Goal: Information Seeking & Learning: Learn about a topic

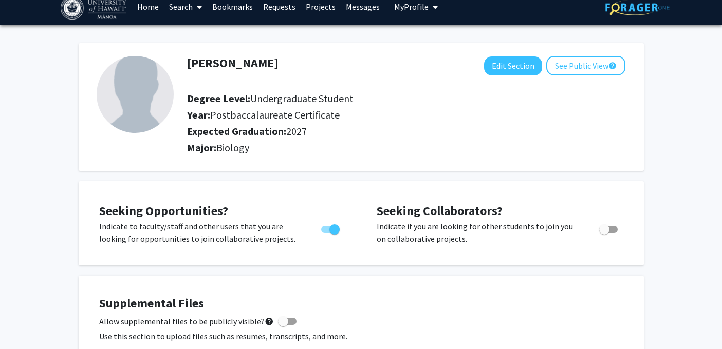
scroll to position [12, 0]
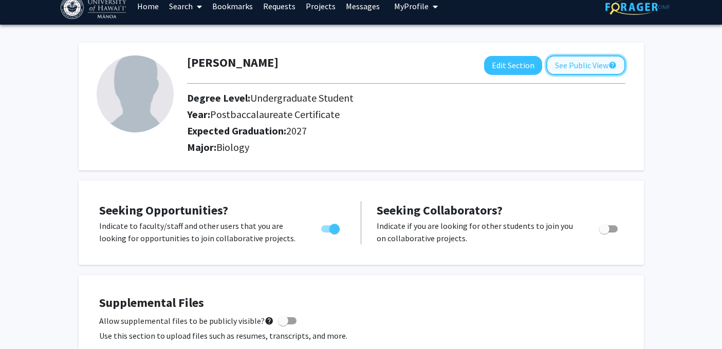
click at [577, 67] on button "See Public View help" at bounding box center [585, 66] width 79 height 20
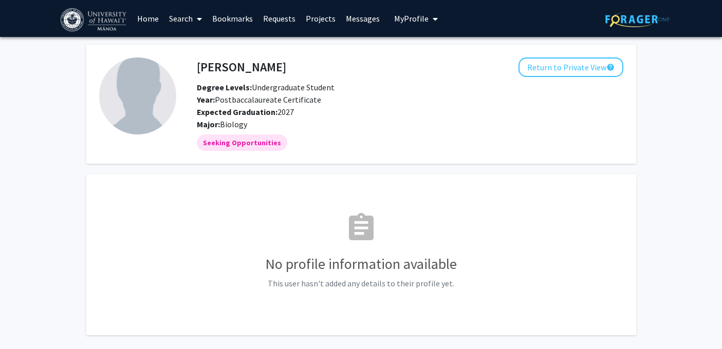
click at [227, 19] on link "Bookmarks" at bounding box center [232, 19] width 51 height 36
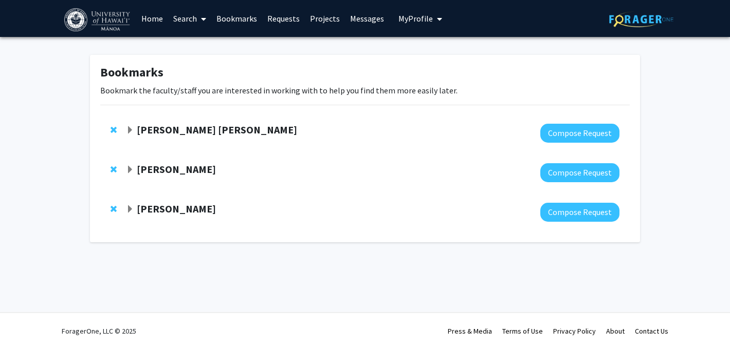
click at [182, 134] on strong "[PERSON_NAME] [PERSON_NAME]" at bounding box center [217, 129] width 160 height 13
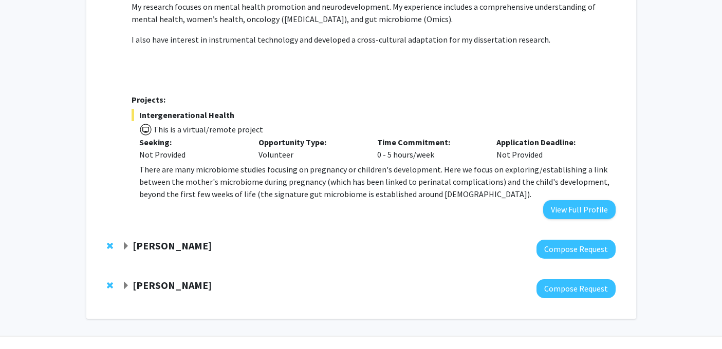
scroll to position [185, 0]
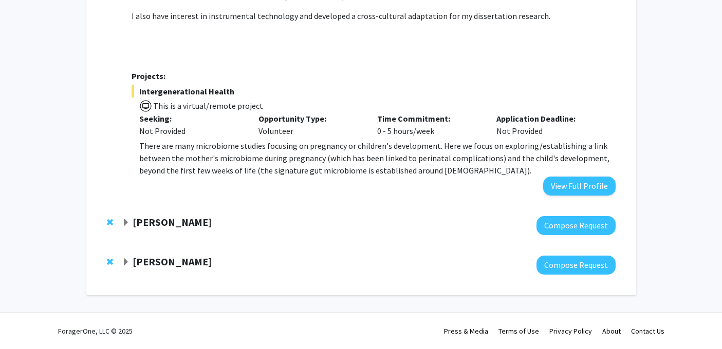
click at [154, 225] on strong "[PERSON_NAME]" at bounding box center [172, 222] width 79 height 13
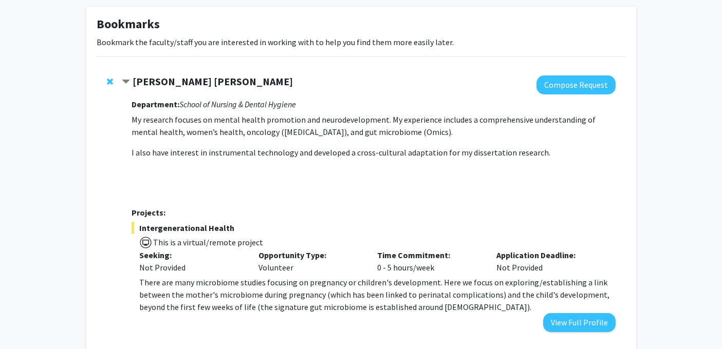
scroll to position [47, 0]
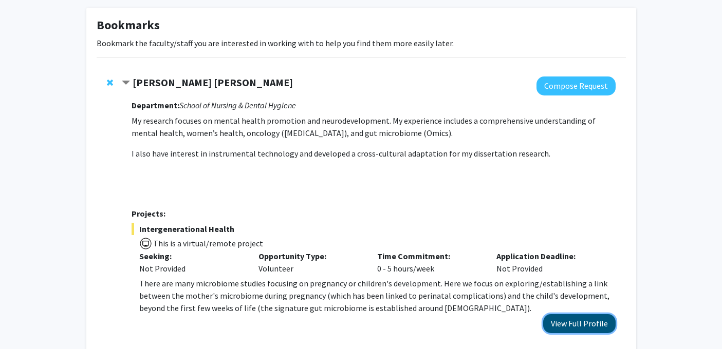
click at [564, 318] on button "View Full Profile" at bounding box center [579, 324] width 72 height 19
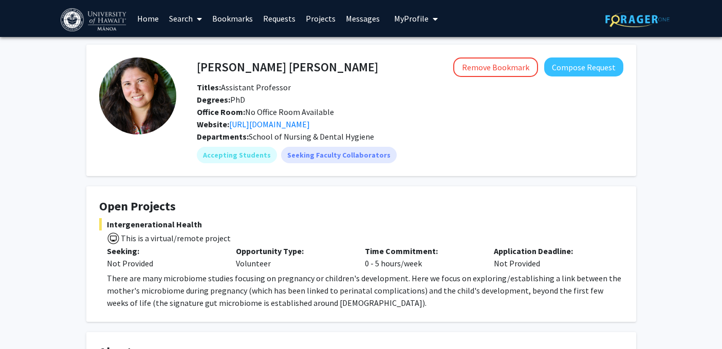
drag, startPoint x: 343, startPoint y: 72, endPoint x: 189, endPoint y: 72, distance: 154.2
click at [190, 72] on div "[PERSON_NAME] [PERSON_NAME] Remove Bookmark Compose Request" at bounding box center [410, 68] width 442 height 20
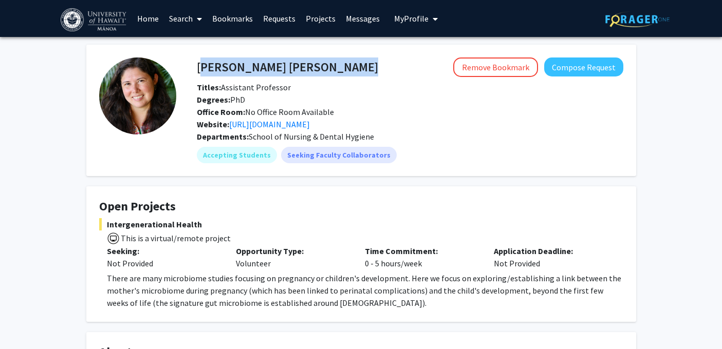
drag, startPoint x: 197, startPoint y: 69, endPoint x: 352, endPoint y: 70, distance: 154.7
click at [357, 72] on div "[PERSON_NAME] [PERSON_NAME] Remove Bookmark Compose Request" at bounding box center [410, 68] width 442 height 20
copy h4 "[PERSON_NAME] [PERSON_NAME]"
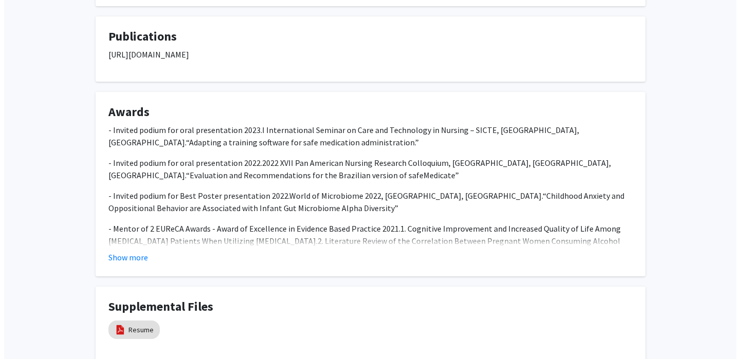
scroll to position [584, 0]
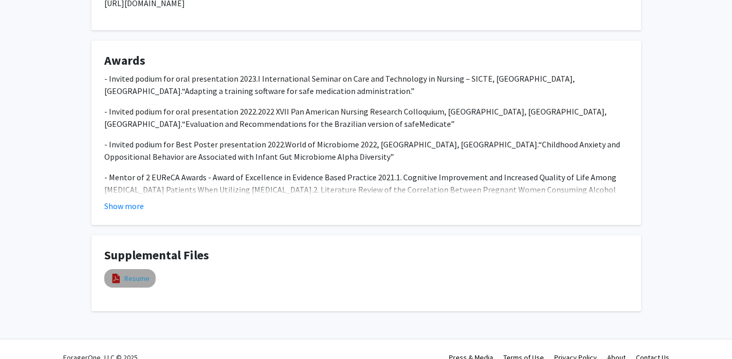
click at [141, 282] on link "Resume" at bounding box center [136, 278] width 25 height 11
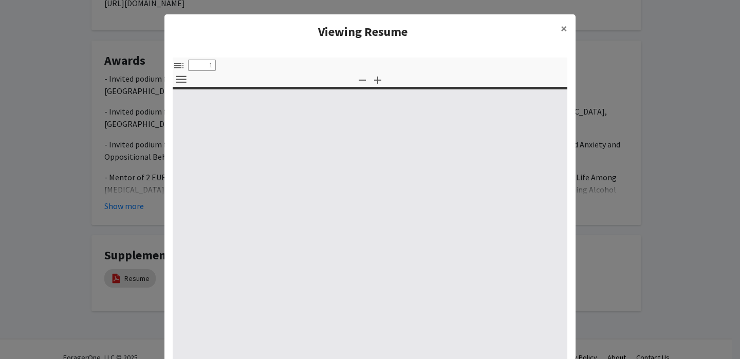
select select "custom"
type input "0"
select select "custom"
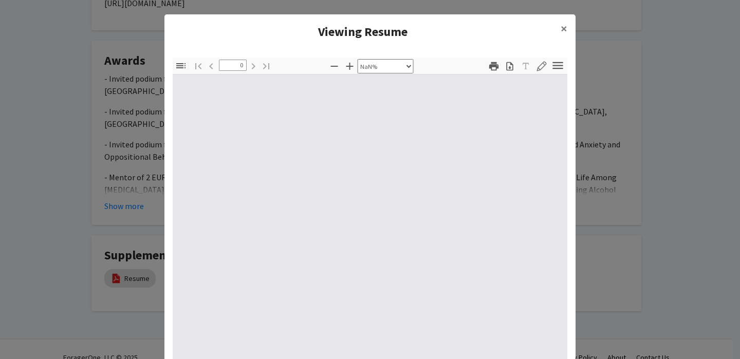
type input "1"
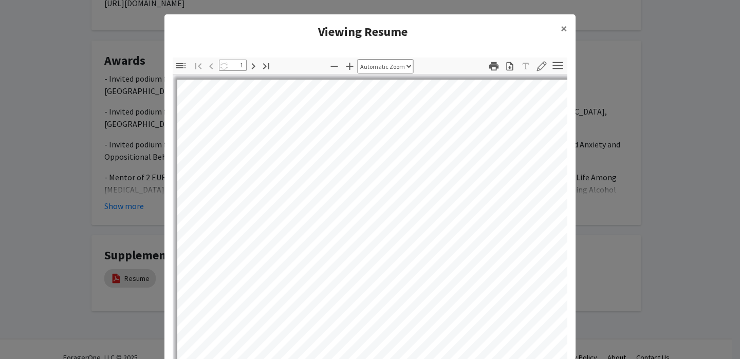
select select "auto"
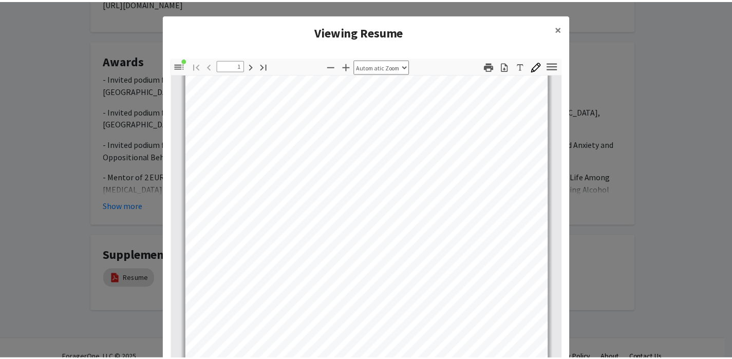
scroll to position [27, 0]
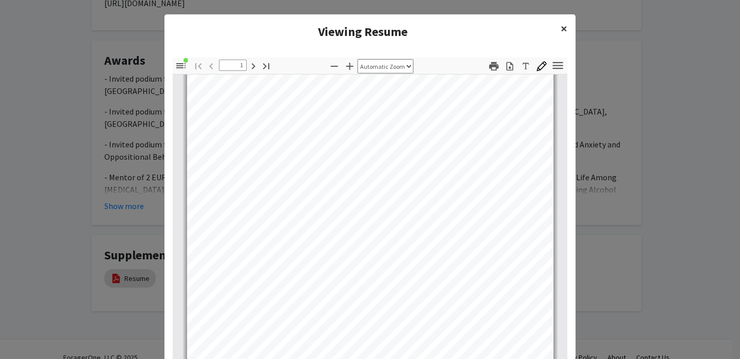
click at [561, 27] on span "×" at bounding box center [564, 29] width 7 height 16
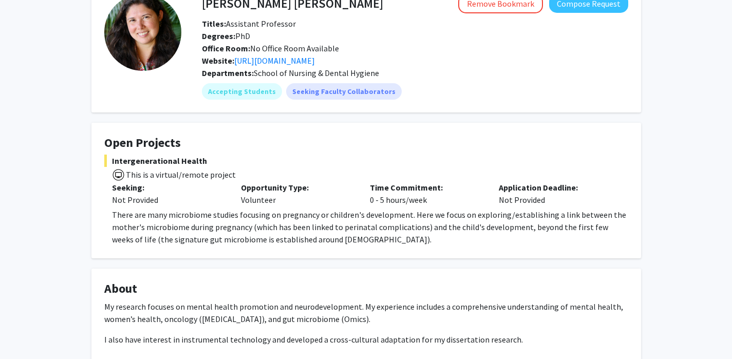
scroll to position [32, 0]
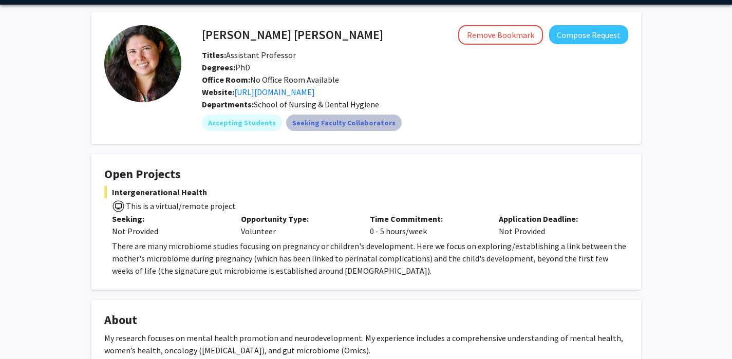
click at [357, 122] on mat-chip "Seeking Faculty Collaborators" at bounding box center [344, 123] width 116 height 16
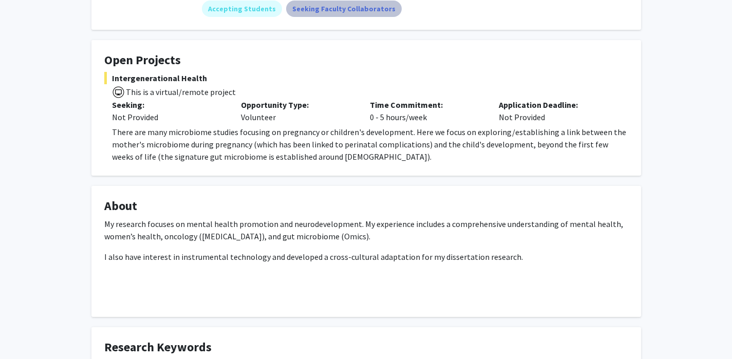
scroll to position [142, 0]
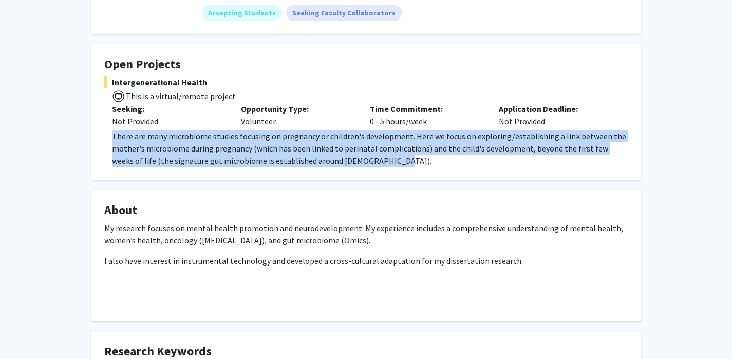
drag, startPoint x: 110, startPoint y: 136, endPoint x: 376, endPoint y: 169, distance: 267.8
click at [376, 169] on fg-card "Open Projects Intergenerational Health This is a virtual/remote project Seeking…" at bounding box center [366, 112] width 550 height 136
copy p "There are many microbiome studies focusing on pregnancy or children's developme…"
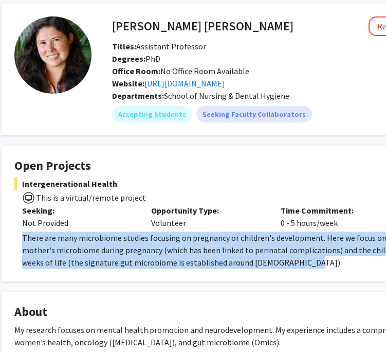
scroll to position [41, 31]
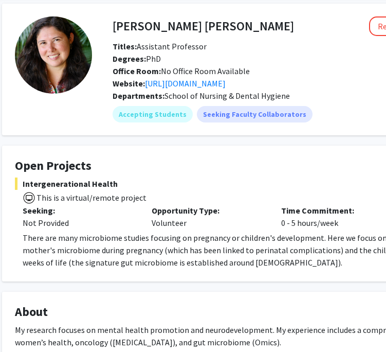
click at [180, 211] on p "Opportunity Type:" at bounding box center [209, 210] width 114 height 12
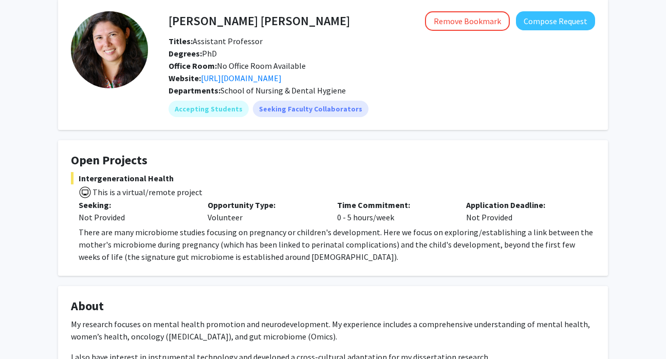
scroll to position [59, 0]
